Goal: Task Accomplishment & Management: Manage account settings

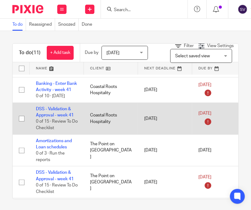
scroll to position [124, 0]
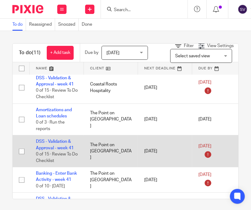
click at [23, 151] on input "checkbox" at bounding box center [22, 151] width 12 height 12
checkbox input "true"
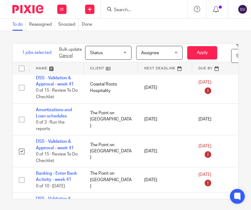
click at [120, 51] on span "Status" at bounding box center [106, 52] width 33 height 13
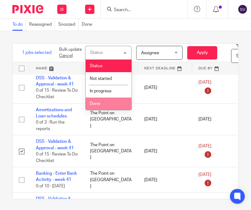
click at [100, 104] on span "Done" at bounding box center [95, 104] width 11 height 4
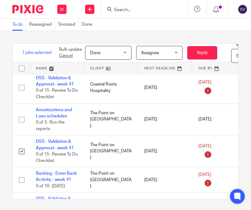
click at [155, 54] on span "Assignee" at bounding box center [150, 53] width 18 height 4
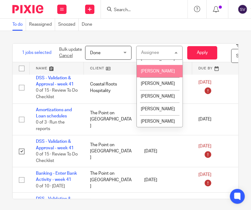
scroll to position [569, 0]
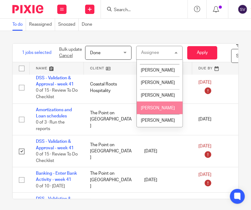
click at [152, 109] on span "[PERSON_NAME]" at bounding box center [158, 108] width 34 height 4
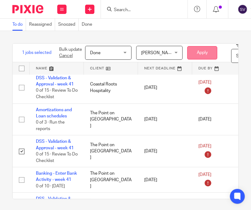
click at [213, 50] on button "Apply" at bounding box center [202, 52] width 30 height 13
